Goal: Transaction & Acquisition: Purchase product/service

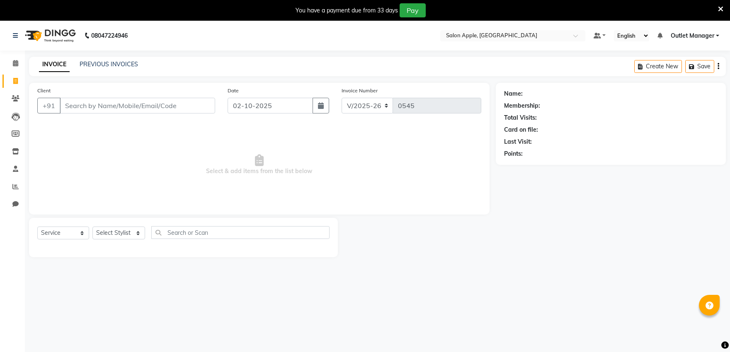
select select "6774"
select select "service"
click at [167, 105] on input "Client" at bounding box center [137, 106] width 155 height 16
click at [171, 109] on input "Client" at bounding box center [137, 106] width 155 height 16
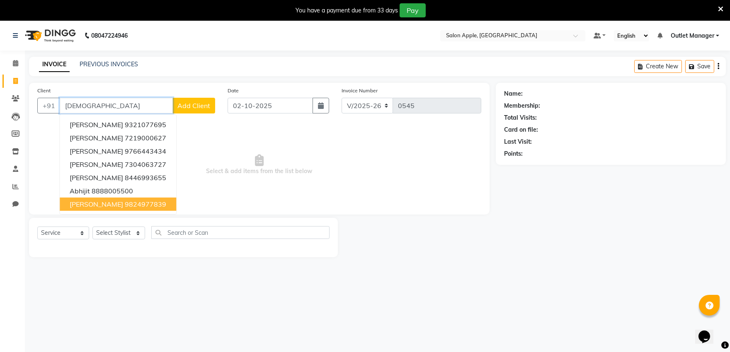
click at [125, 202] on ngb-highlight "9824977839" at bounding box center [145, 204] width 41 height 8
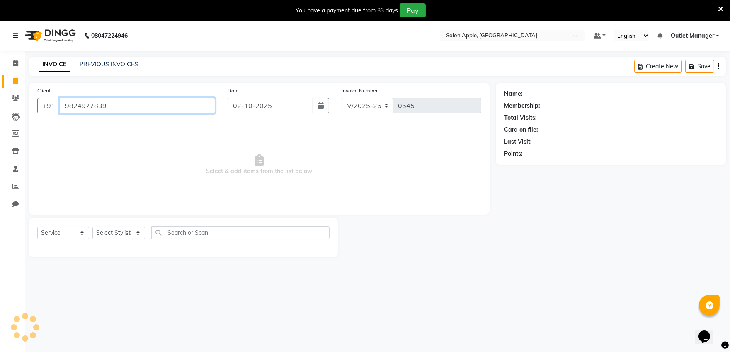
type input "9824977839"
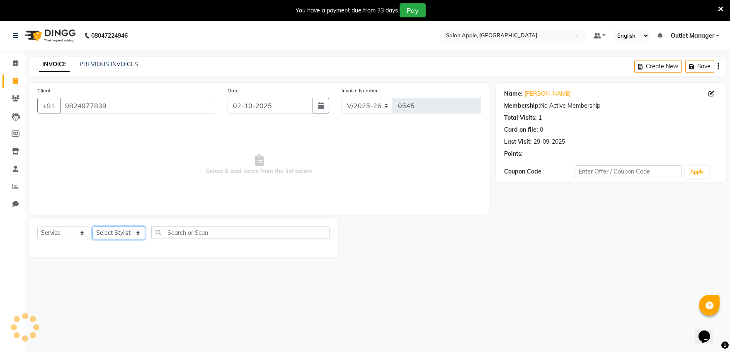
click at [108, 236] on select "Select Stylist [PERSON_NAME] [PERSON_NAME] Outlet Manager [PERSON_NAME] Rani [P…" at bounding box center [118, 233] width 53 height 13
select select "57881"
click at [92, 227] on select "Select Stylist [PERSON_NAME] [PERSON_NAME] Outlet Manager [PERSON_NAME] Rani [P…" at bounding box center [118, 233] width 53 height 13
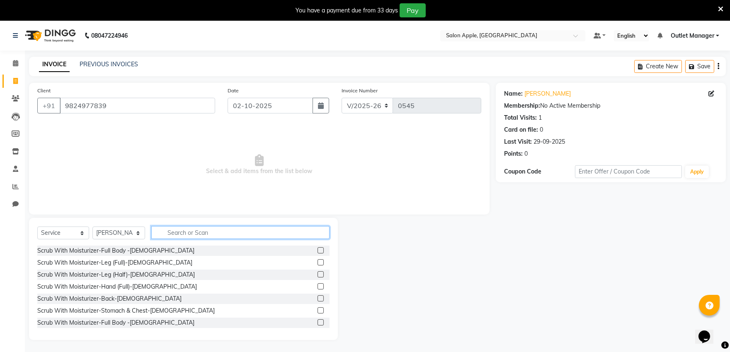
click at [189, 226] on input "text" at bounding box center [240, 232] width 178 height 13
click at [75, 226] on div "Select Service Product Membership Package Voucher Prepaid Gift Card Select Styl…" at bounding box center [183, 235] width 292 height 19
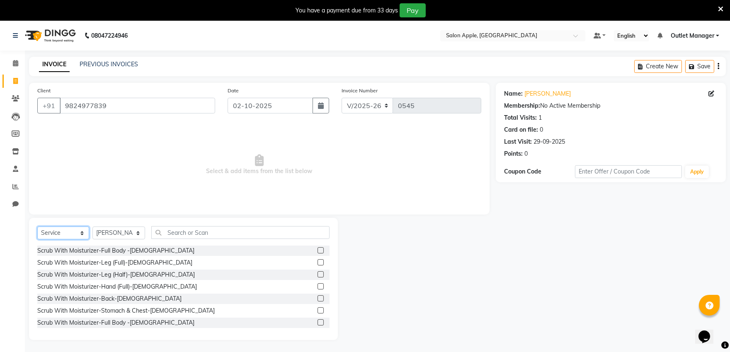
click at [75, 234] on select "Select Service Product Membership Package Voucher Prepaid Gift Card" at bounding box center [63, 233] width 52 height 13
click at [37, 227] on select "Select Service Product Membership Package Voucher Prepaid Gift Card" at bounding box center [63, 233] width 52 height 13
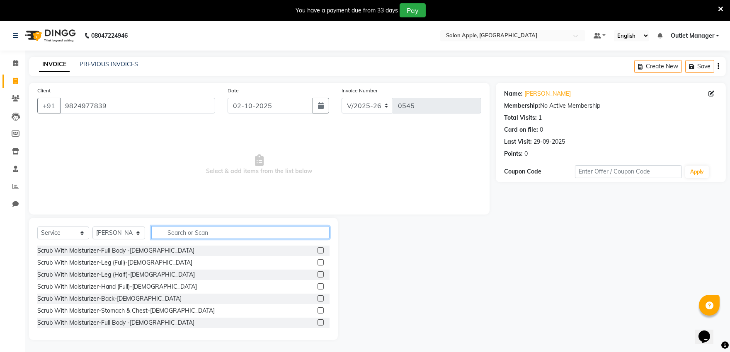
click at [166, 230] on input "text" at bounding box center [240, 232] width 178 height 13
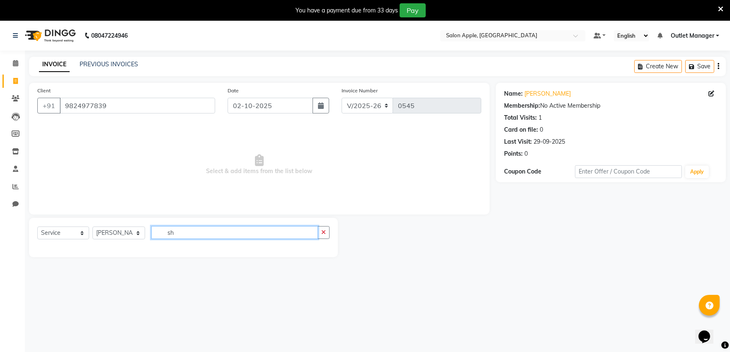
type input "s"
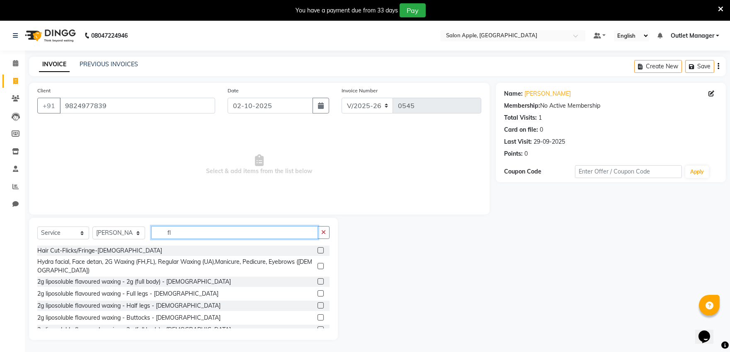
type input "f"
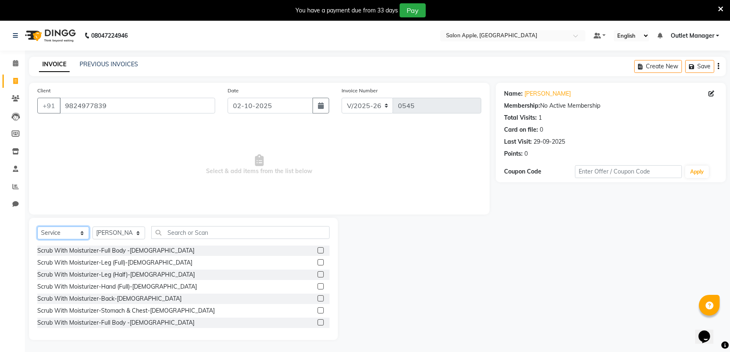
drag, startPoint x: 77, startPoint y: 229, endPoint x: 85, endPoint y: 238, distance: 12.0
click at [82, 232] on select "Select Service Product Membership Package Voucher Prepaid Gift Card" at bounding box center [63, 233] width 52 height 13
select select "product"
click at [37, 227] on select "Select Service Product Membership Package Voucher Prepaid Gift Card" at bounding box center [63, 233] width 52 height 13
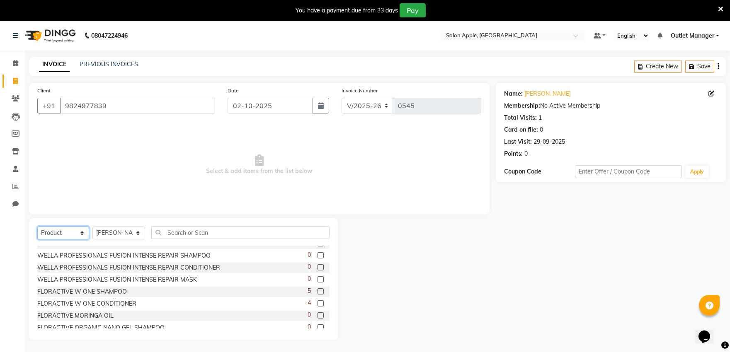
scroll to position [322, 0]
click at [317, 287] on label at bounding box center [320, 289] width 6 height 6
click at [317, 287] on input "checkbox" at bounding box center [319, 289] width 5 height 5
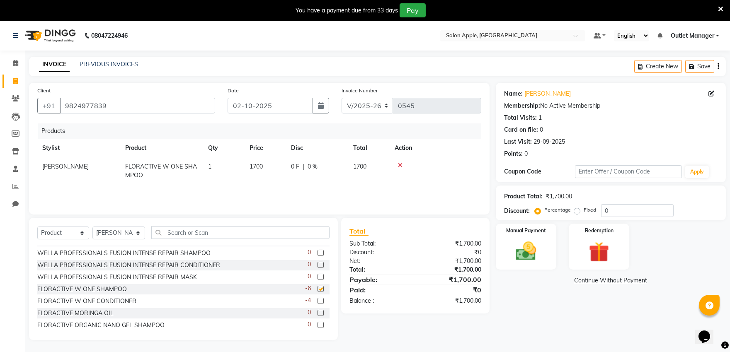
checkbox input "false"
click at [317, 300] on label at bounding box center [320, 301] width 6 height 6
click at [317, 300] on input "checkbox" at bounding box center [319, 301] width 5 height 5
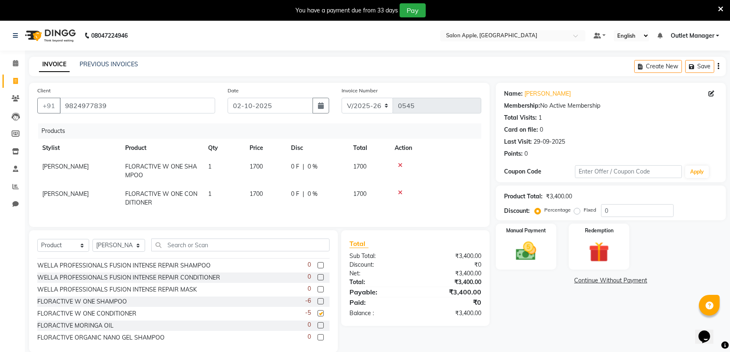
checkbox input "false"
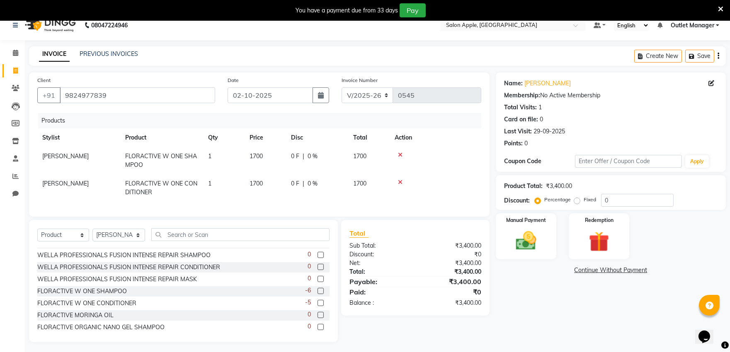
scroll to position [21, 0]
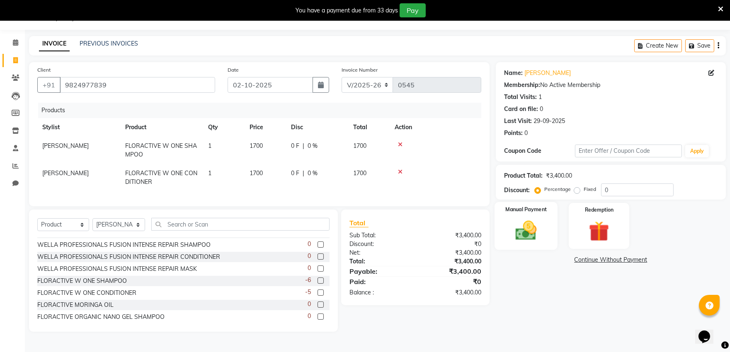
click at [535, 244] on div "Manual Payment" at bounding box center [525, 226] width 63 height 48
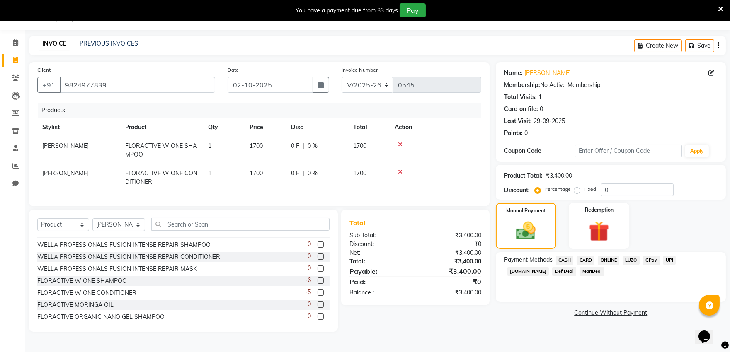
click at [613, 261] on span "ONLINE" at bounding box center [608, 261] width 22 height 10
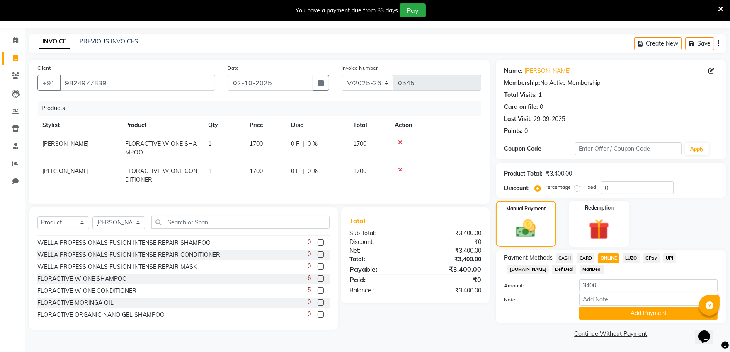
scroll to position [23, 0]
click at [605, 311] on button "Add Payment" at bounding box center [648, 313] width 138 height 13
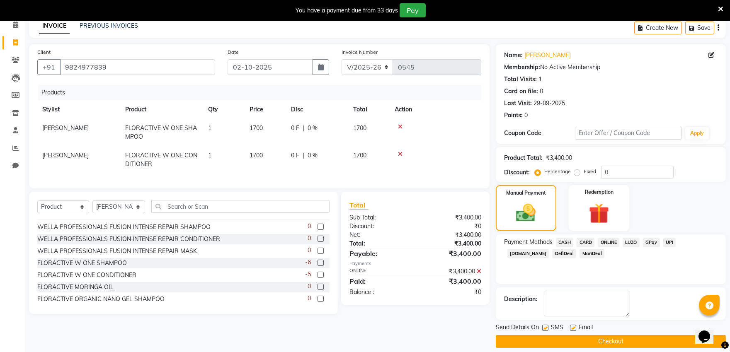
scroll to position [47, 0]
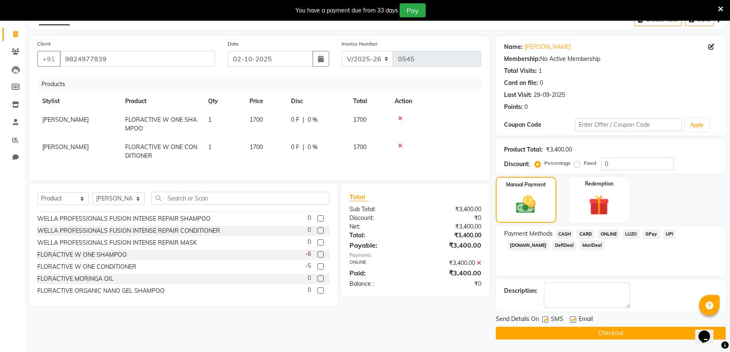
click at [598, 331] on button "Checkout" at bounding box center [610, 333] width 230 height 13
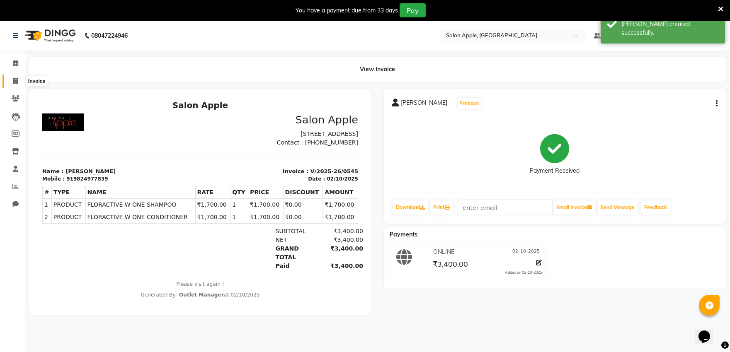
click at [17, 82] on icon at bounding box center [15, 81] width 5 height 6
select select "service"
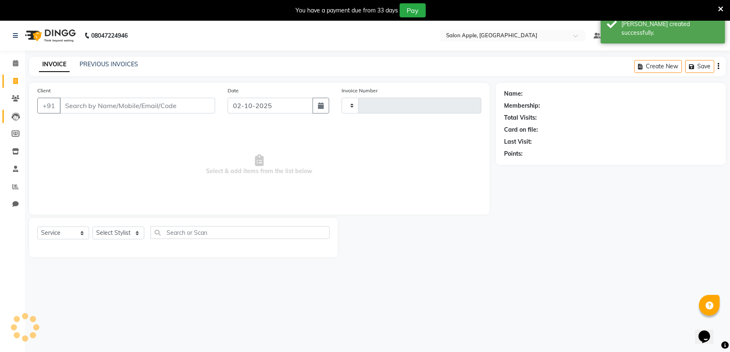
scroll to position [21, 0]
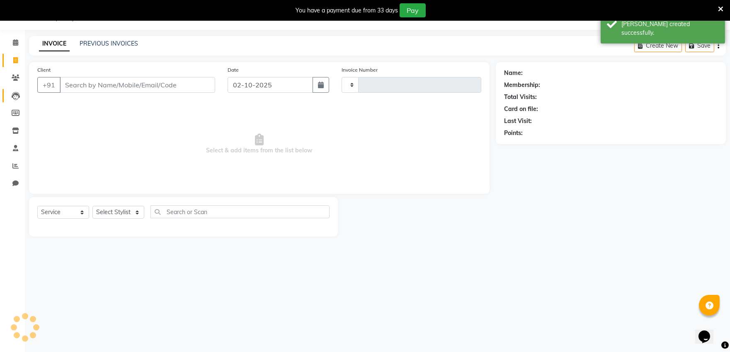
type input "0546"
select select "6774"
click at [111, 42] on link "PREVIOUS INVOICES" at bounding box center [109, 43] width 58 height 7
